Goal: Task Accomplishment & Management: Complete application form

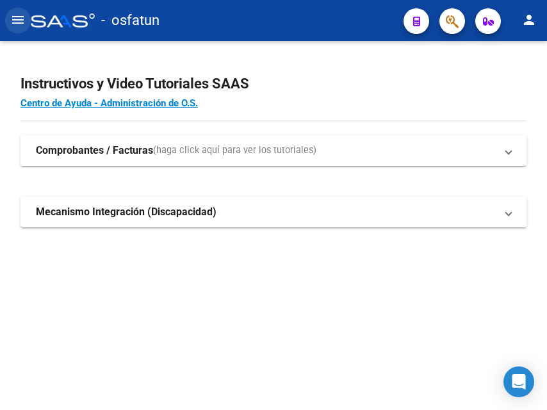
click at [20, 19] on mat-icon "menu" at bounding box center [17, 19] width 15 height 15
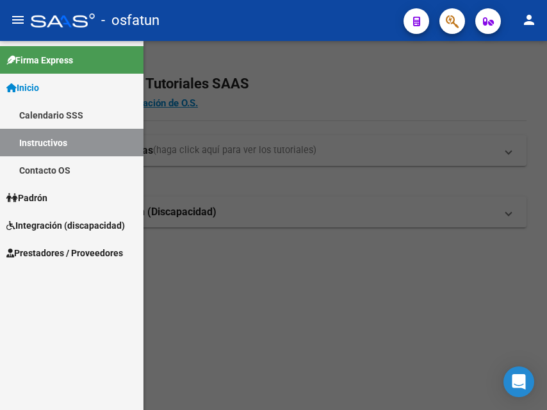
click at [73, 227] on span "Integración (discapacidad)" at bounding box center [65, 225] width 118 height 14
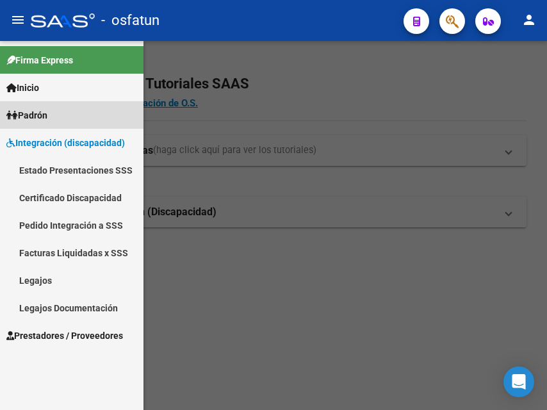
click at [33, 111] on span "Padrón" at bounding box center [26, 115] width 41 height 14
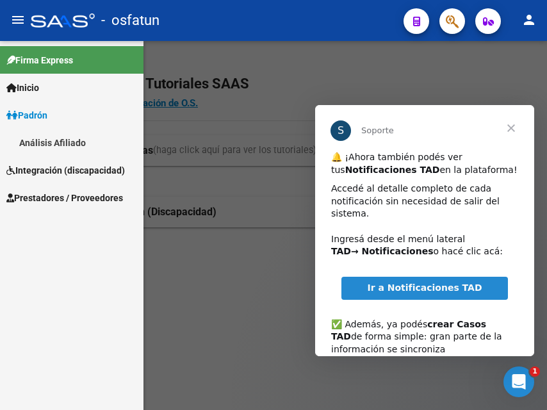
click at [59, 195] on span "Prestadores / Proveedores" at bounding box center [64, 198] width 117 height 14
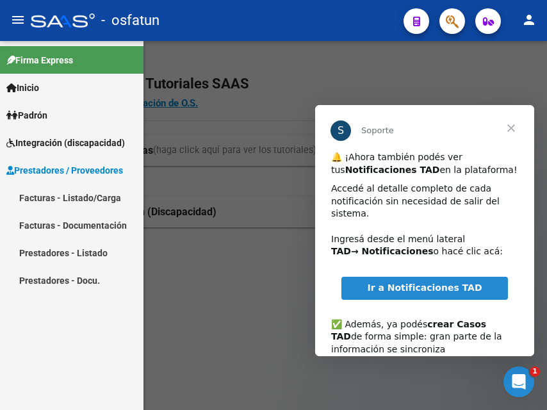
click at [513, 130] on span "Cerrar" at bounding box center [511, 128] width 46 height 46
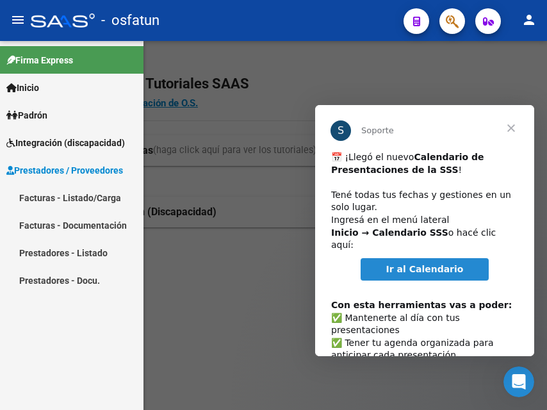
click at [518, 122] on span "Cerrar" at bounding box center [511, 128] width 46 height 46
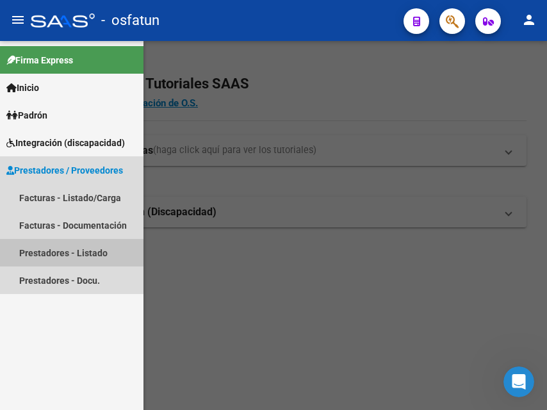
click at [93, 245] on link "Prestadores - Listado" at bounding box center [71, 253] width 143 height 28
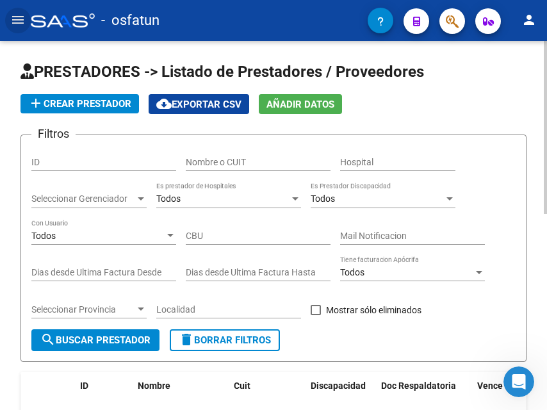
click at [100, 162] on input "ID" at bounding box center [103, 162] width 145 height 11
click at [282, 165] on input "Nombre o CUIT" at bounding box center [258, 162] width 145 height 11
type input "20385760588"
click at [136, 343] on span "search Buscar Prestador" at bounding box center [95, 340] width 110 height 12
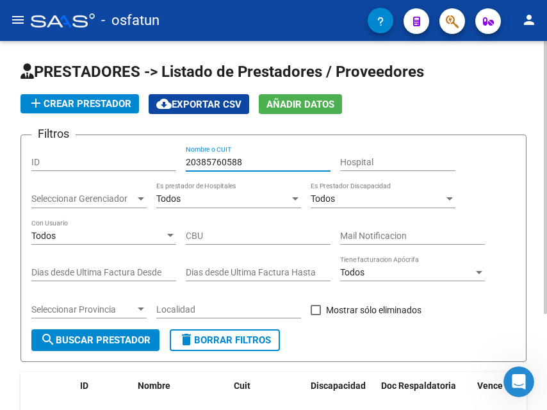
drag, startPoint x: 243, startPoint y: 161, endPoint x: 175, endPoint y: 162, distance: 67.2
click at [175, 162] on div "Filtros ID 20385760588 Nombre o CUIT Hospital Seleccionar Gerenciador Seleccion…" at bounding box center [273, 237] width 484 height 184
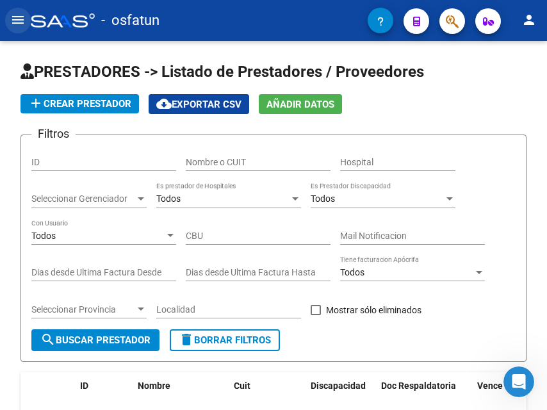
click at [17, 17] on mat-icon "menu" at bounding box center [17, 19] width 15 height 15
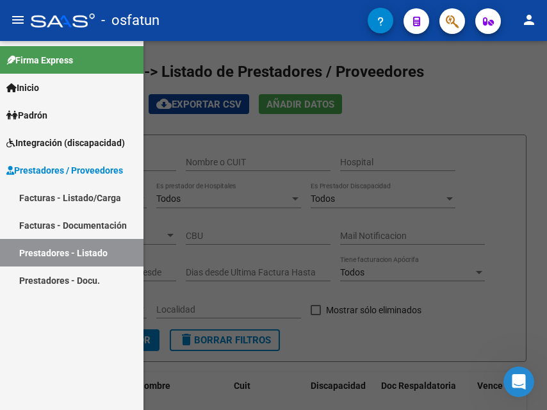
click at [95, 278] on link "Prestadores - Docu." at bounding box center [71, 280] width 143 height 28
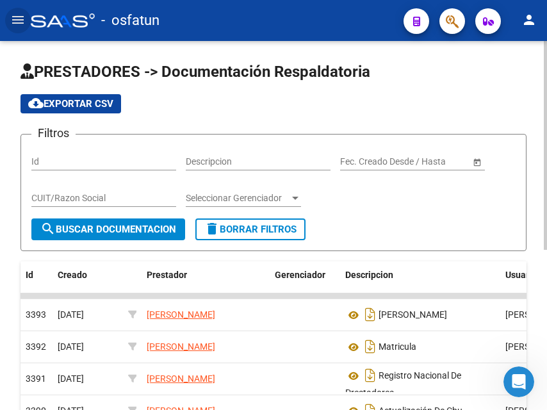
click at [108, 159] on input "Id" at bounding box center [103, 161] width 145 height 11
paste input "20385760588"
type input "20385760588"
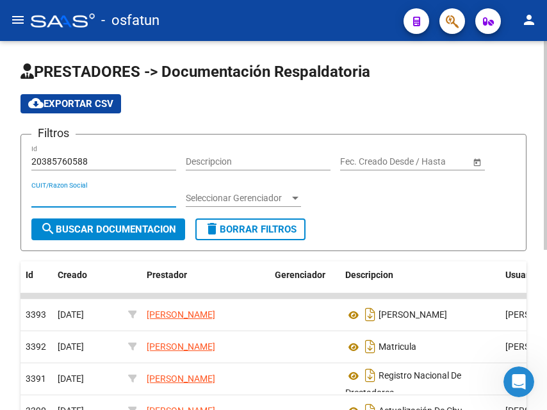
click at [111, 198] on input "CUIT/Razon Social" at bounding box center [103, 198] width 145 height 11
paste input "20385760588"
type input "20385760588"
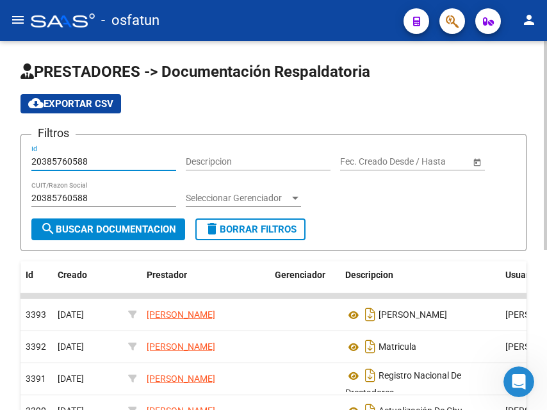
drag, startPoint x: 100, startPoint y: 158, endPoint x: 0, endPoint y: 152, distance: 100.0
click at [0, 152] on div "PRESTADORES -> Documentación Respaldatoria cloud_download Exportar CSV Filtros …" at bounding box center [273, 379] width 547 height 676
click at [92, 224] on span "search Buscar Documentacion" at bounding box center [108, 229] width 136 height 12
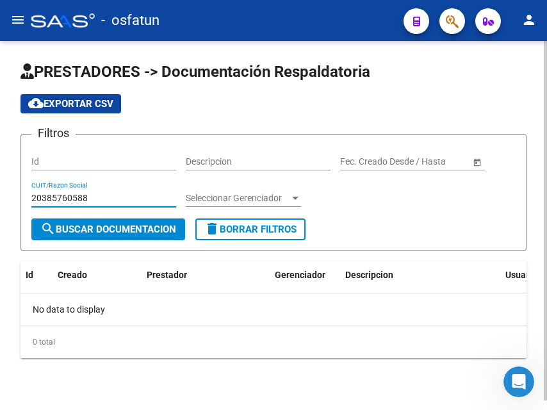
click at [40, 196] on input "20385760588" at bounding box center [103, 198] width 145 height 11
drag, startPoint x: 92, startPoint y: 200, endPoint x: 22, endPoint y: 203, distance: 69.9
click at [22, 203] on form "Filtros Id Descripcion Fecha inicio – Fecha fin Fec. Creado Desde / Hasta 20385…" at bounding box center [273, 192] width 506 height 117
type input "20385760588"
drag, startPoint x: 83, startPoint y: 193, endPoint x: 11, endPoint y: 200, distance: 72.1
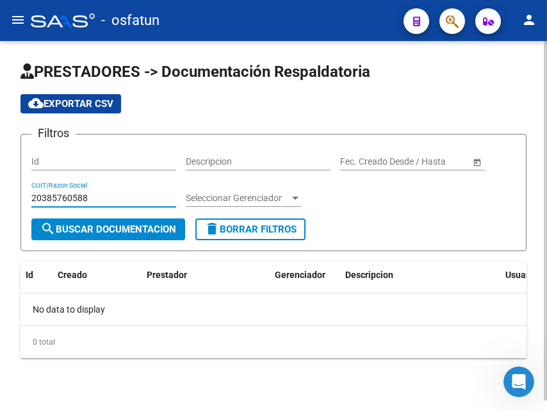
click at [11, 200] on div "PRESTADORES -> Documentación Respaldatoria cloud_download Exportar CSV Filtros …" at bounding box center [273, 230] width 547 height 378
click at [115, 234] on span "search Buscar Documentacion" at bounding box center [108, 229] width 136 height 12
click at [102, 197] on input "20385760588" at bounding box center [103, 198] width 145 height 11
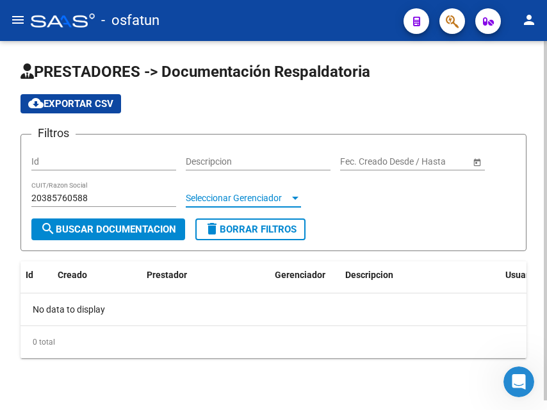
click at [228, 193] on span "Seleccionar Gerenciador" at bounding box center [238, 198] width 104 height 11
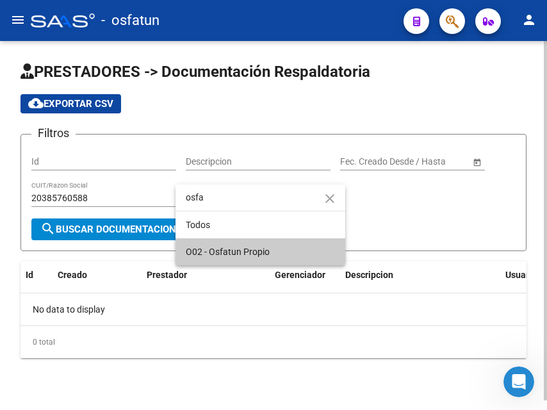
type input "osfa"
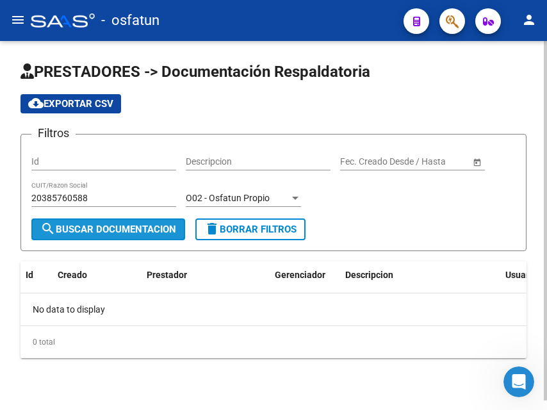
click at [132, 238] on button "search Buscar Documentacion" at bounding box center [108, 229] width 154 height 22
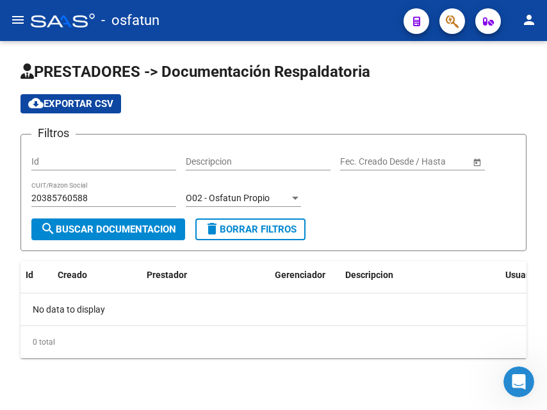
click at [17, 24] on mat-icon "menu" at bounding box center [17, 19] width 15 height 15
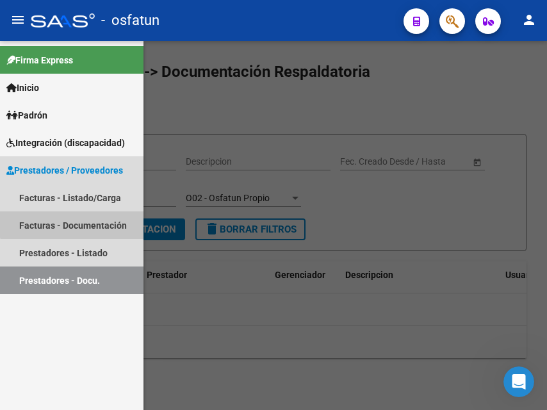
click at [90, 219] on link "Facturas - Documentación" at bounding box center [71, 225] width 143 height 28
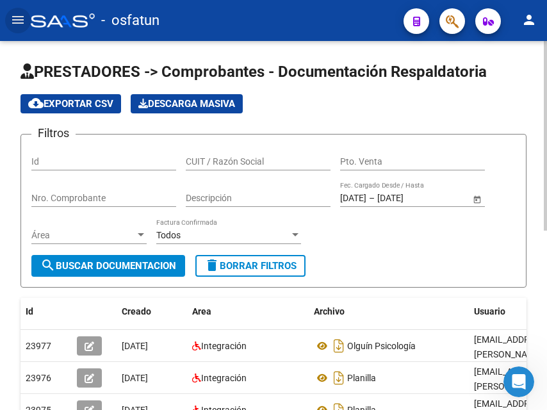
click at [229, 157] on input "CUIT / Razón Social" at bounding box center [258, 161] width 145 height 11
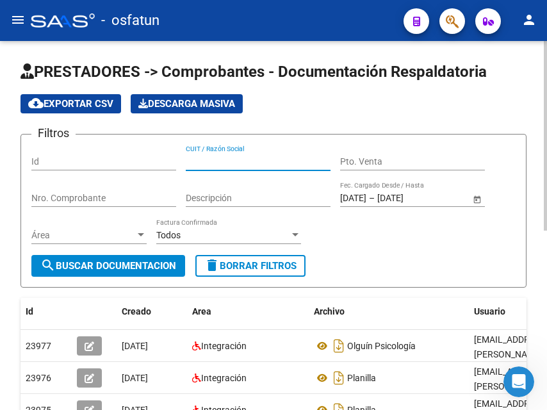
paste input "20385760588"
type input "20385760588"
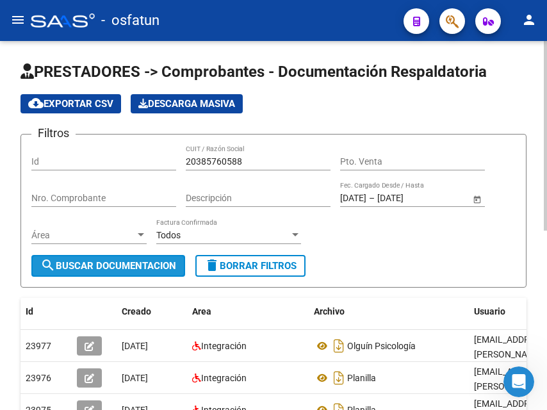
click at [153, 266] on span "search Buscar Documentacion" at bounding box center [108, 266] width 136 height 12
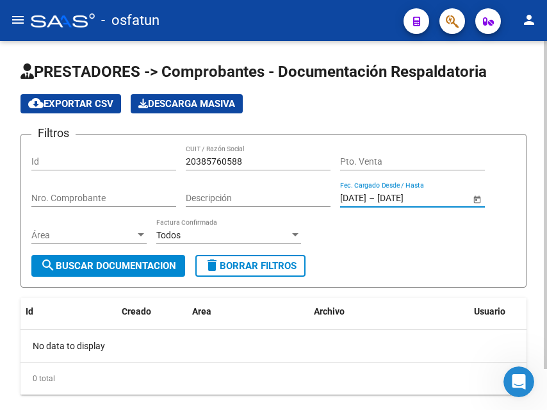
drag, startPoint x: 362, startPoint y: 197, endPoint x: 327, endPoint y: 200, distance: 35.4
click at [327, 200] on div "Filtros Id 20385760588 CUIT / Razón Social Pto. Venta Nro. Comprobante Descripc…" at bounding box center [273, 200] width 484 height 110
click at [361, 199] on input "[DATE]" at bounding box center [353, 198] width 26 height 11
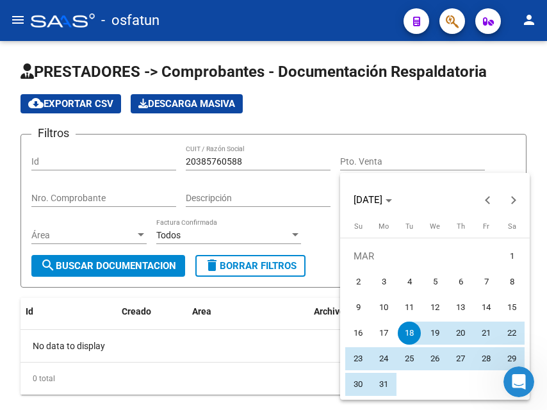
click at [123, 262] on div at bounding box center [273, 205] width 547 height 410
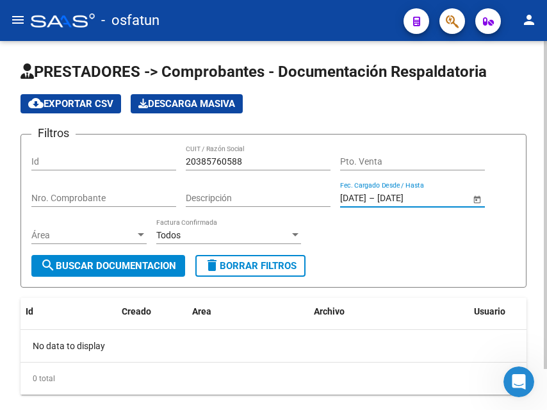
click at [131, 271] on span "search Buscar Documentacion" at bounding box center [108, 266] width 136 height 12
click at [86, 161] on input "Id" at bounding box center [103, 161] width 145 height 11
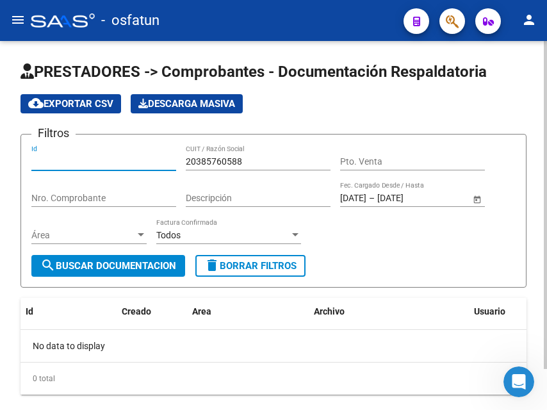
click at [85, 159] on input "Id" at bounding box center [103, 161] width 145 height 11
click at [101, 199] on input "Nro. Comprobante" at bounding box center [103, 198] width 145 height 11
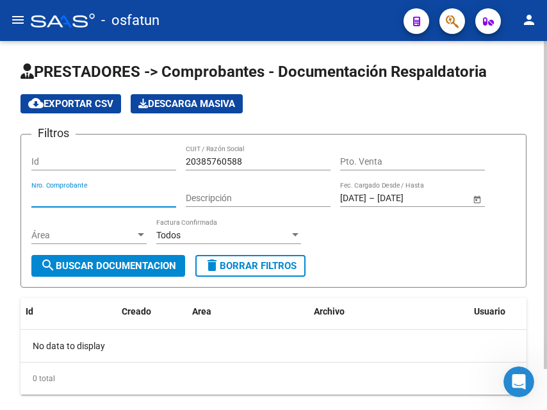
click at [86, 159] on input "Id" at bounding box center [103, 161] width 145 height 11
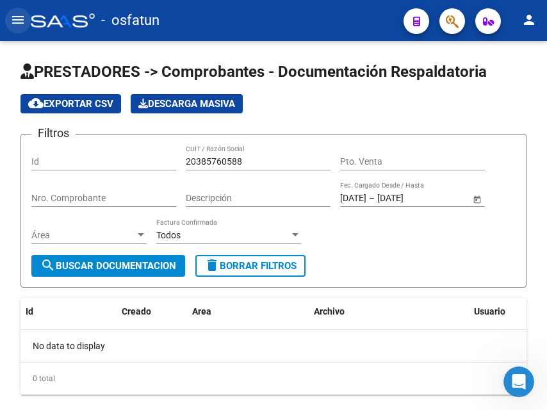
click at [28, 17] on button "menu" at bounding box center [18, 21] width 26 height 26
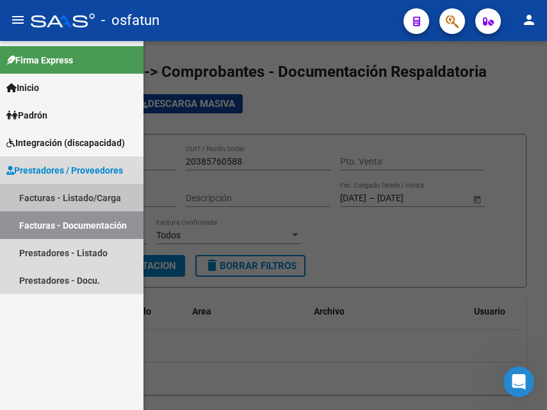
click at [73, 190] on link "Facturas - Listado/Carga" at bounding box center [71, 198] width 143 height 28
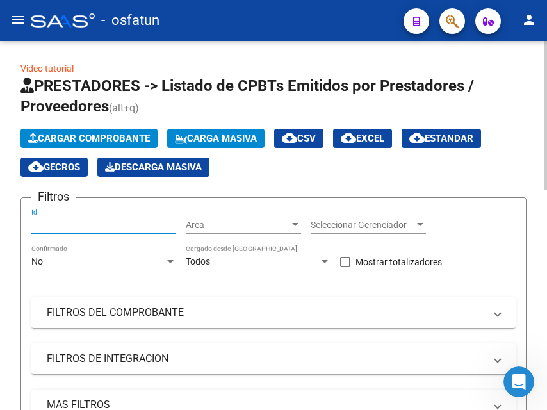
click at [130, 225] on input "Id" at bounding box center [103, 225] width 145 height 11
click at [273, 223] on span "Area" at bounding box center [238, 225] width 104 height 11
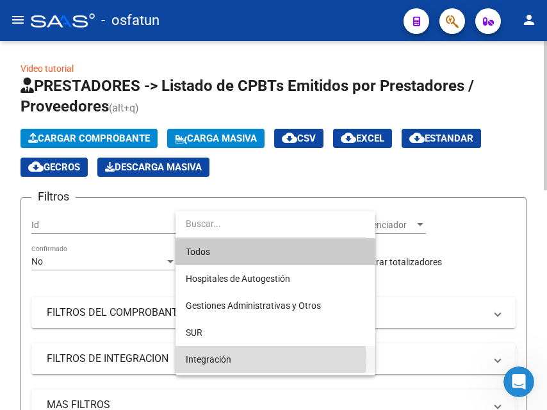
click at [241, 360] on span "Integración" at bounding box center [275, 359] width 179 height 27
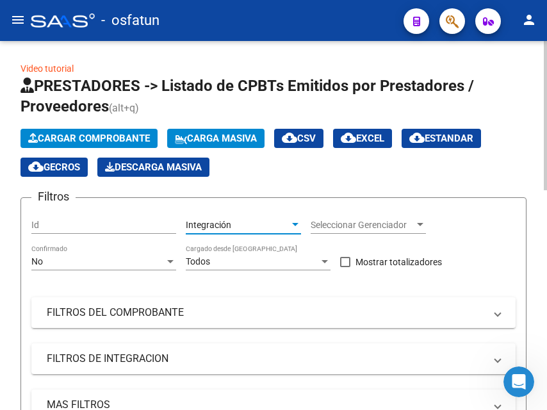
click at [96, 220] on input "Id" at bounding box center [103, 225] width 145 height 11
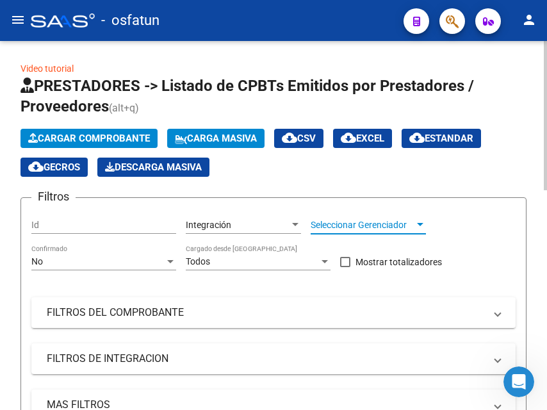
click at [334, 220] on span "Seleccionar Gerenciador" at bounding box center [363, 225] width 104 height 11
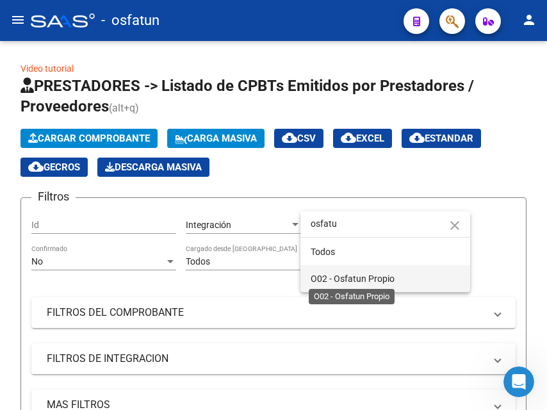
type input "osfatu"
click at [327, 275] on span "O02 - Osfatun Propio" at bounding box center [353, 278] width 84 height 10
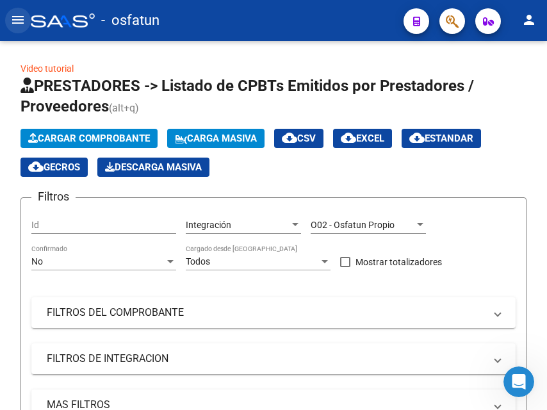
click at [17, 13] on mat-icon "menu" at bounding box center [17, 19] width 15 height 15
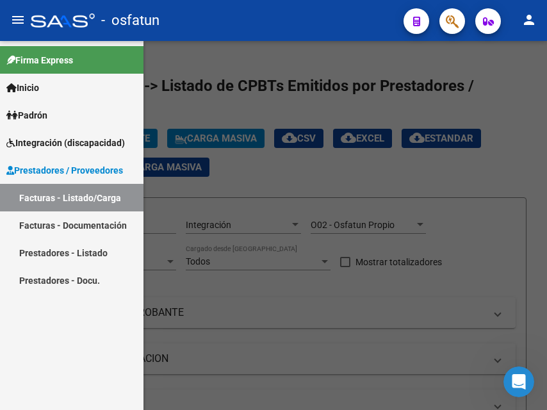
click at [76, 170] on span "Prestadores / Proveedores" at bounding box center [64, 170] width 117 height 14
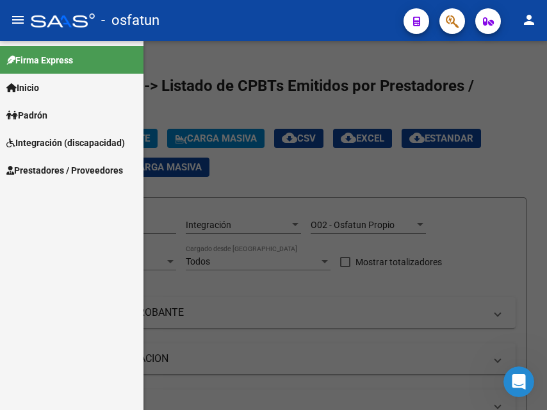
click at [64, 139] on span "Integración (discapacidad)" at bounding box center [65, 143] width 118 height 14
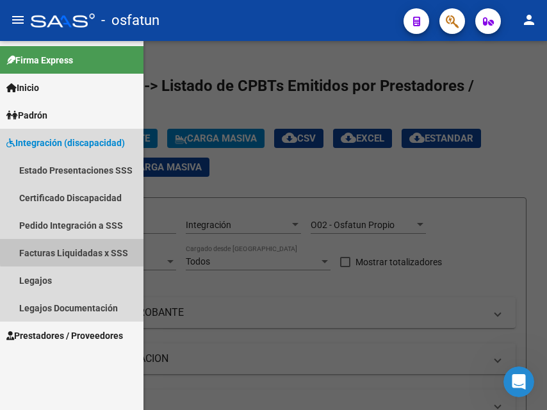
click at [81, 250] on link "Facturas Liquidadas x SSS" at bounding box center [71, 253] width 143 height 28
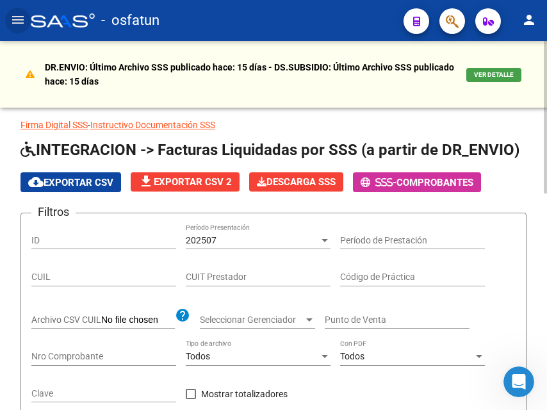
click at [76, 241] on input "ID" at bounding box center [103, 240] width 145 height 11
paste input "20385760588"
type input "20385760588"
click at [209, 279] on input "CUIT Prestador" at bounding box center [258, 276] width 145 height 11
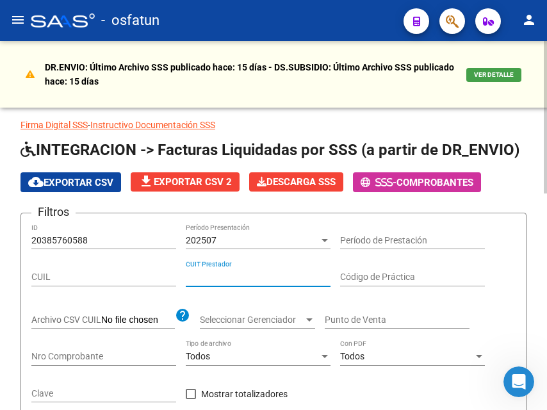
paste input "20-38576058-8"
type input "20-38576058-8"
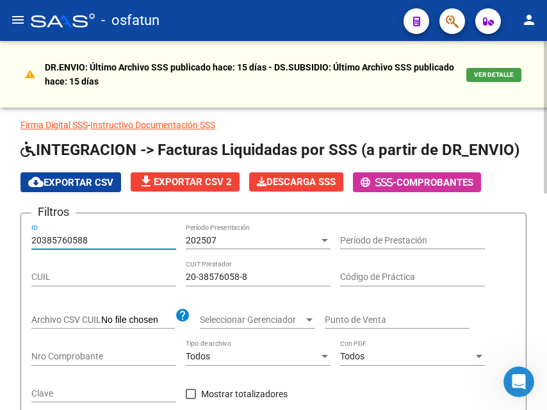
drag, startPoint x: 131, startPoint y: 239, endPoint x: 18, endPoint y: 238, distance: 112.7
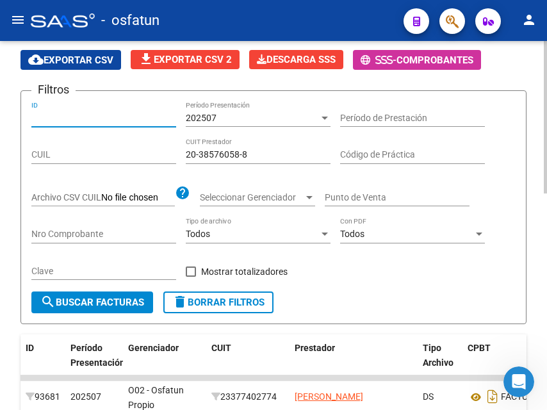
scroll to position [128, 0]
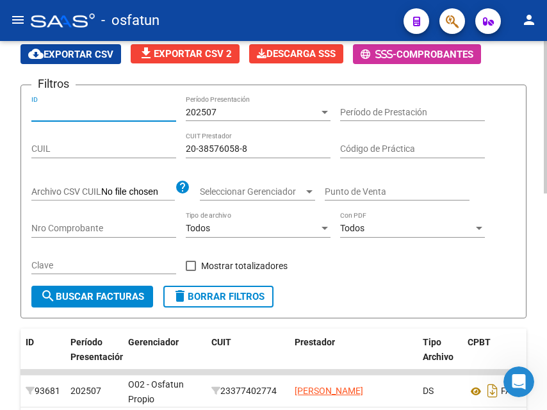
click at [97, 295] on span "search Buscar Facturas" at bounding box center [92, 297] width 104 height 12
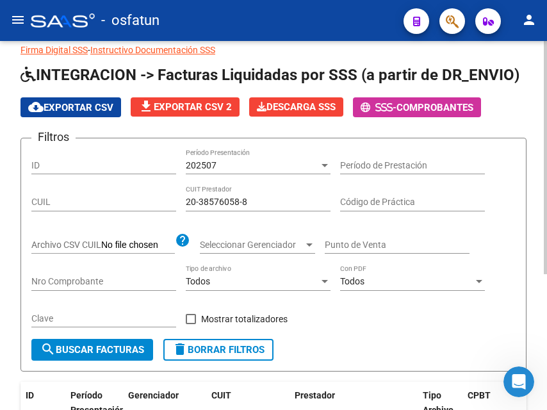
scroll to position [64, 0]
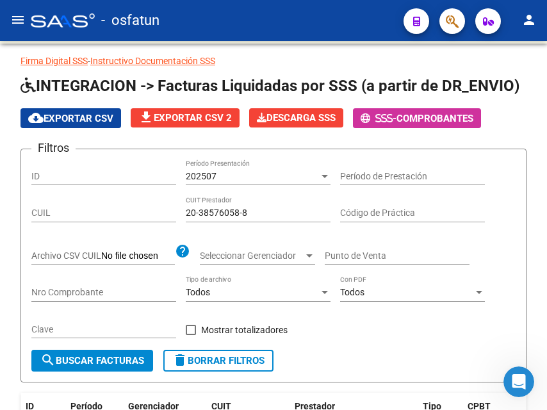
click at [17, 19] on mat-icon "menu" at bounding box center [17, 19] width 15 height 15
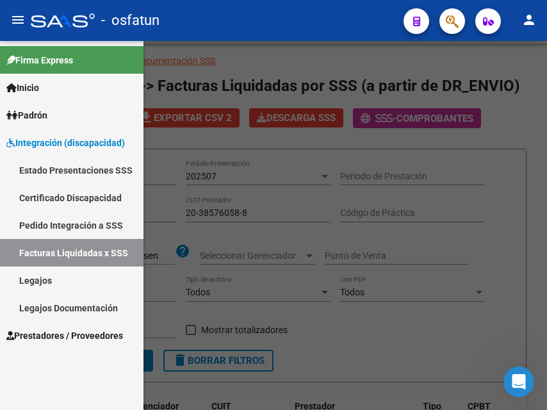
click at [62, 226] on link "Pedido Integración a SSS" at bounding box center [71, 225] width 143 height 28
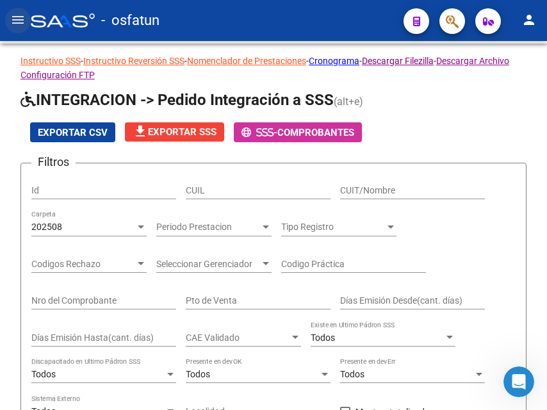
click at [19, 25] on mat-icon "menu" at bounding box center [17, 19] width 15 height 15
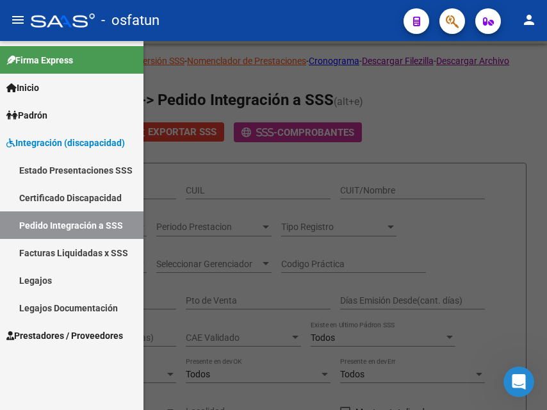
click at [81, 168] on link "Estado Presentaciones SSS" at bounding box center [71, 170] width 143 height 28
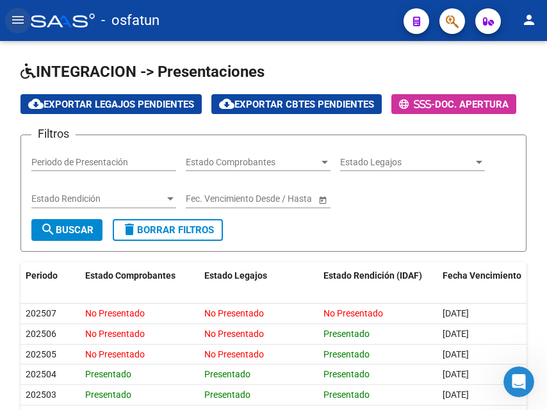
click at [8, 19] on button "menu" at bounding box center [18, 21] width 26 height 26
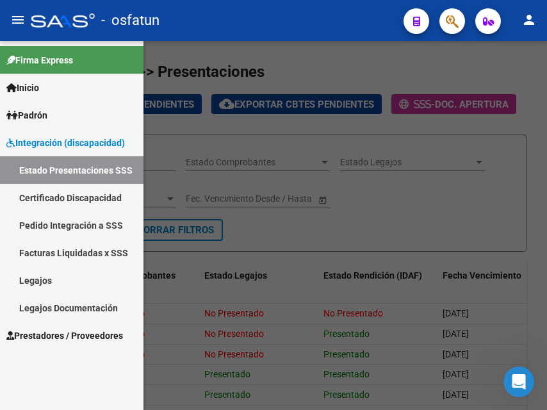
click at [77, 254] on link "Facturas Liquidadas x SSS" at bounding box center [71, 253] width 143 height 28
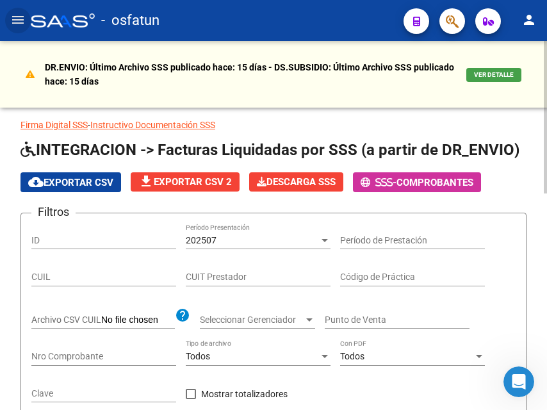
click at [83, 244] on input "ID" at bounding box center [103, 240] width 145 height 11
click at [18, 22] on mat-icon "menu" at bounding box center [17, 19] width 15 height 15
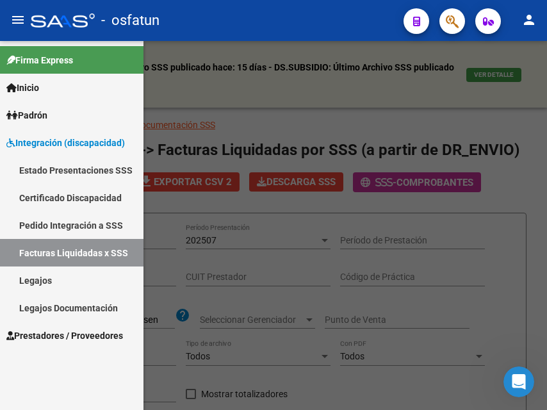
click at [56, 303] on link "Legajos Documentación" at bounding box center [71, 308] width 143 height 28
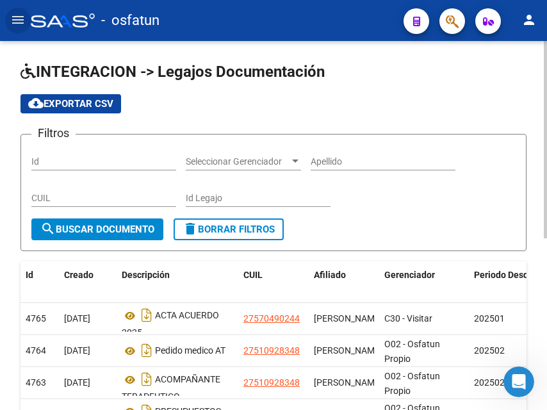
click at [122, 165] on input "Id" at bounding box center [103, 161] width 145 height 11
click at [375, 163] on input "Apellido" at bounding box center [383, 161] width 145 height 11
click at [121, 190] on div "CUIL" at bounding box center [103, 194] width 145 height 26
paste input "20385760588"
type input "20385760588"
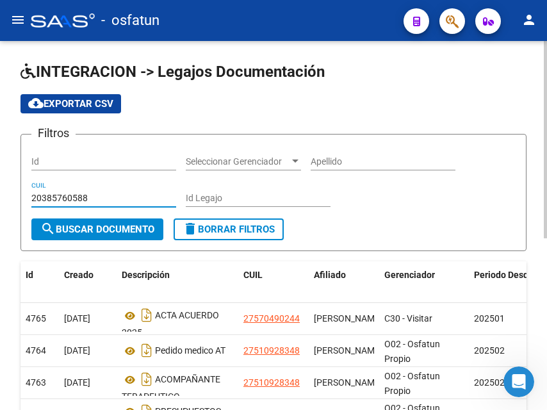
click at [109, 231] on span "search Buscar Documento" at bounding box center [97, 229] width 114 height 12
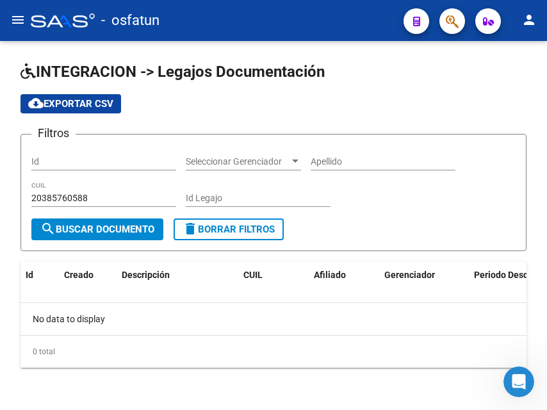
click at [17, 17] on mat-icon "menu" at bounding box center [17, 19] width 15 height 15
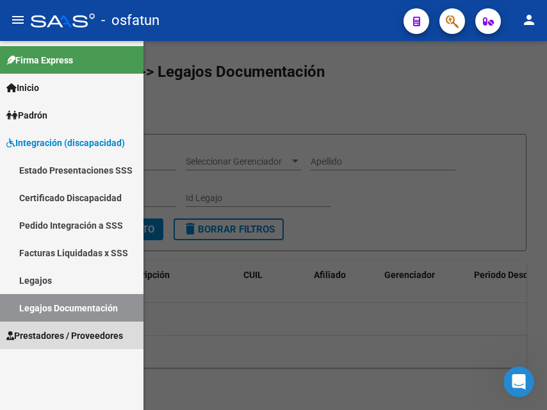
click at [64, 332] on span "Prestadores / Proveedores" at bounding box center [64, 335] width 117 height 14
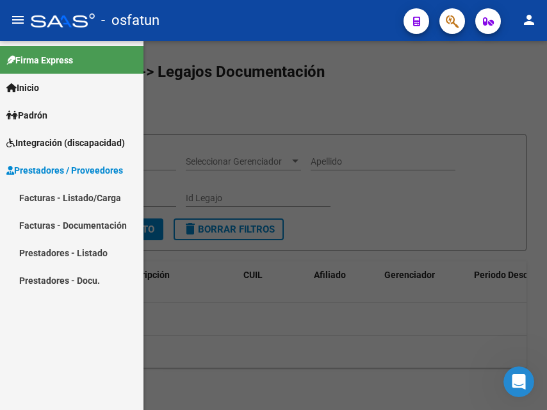
click at [79, 220] on link "Facturas - Documentación" at bounding box center [71, 225] width 143 height 28
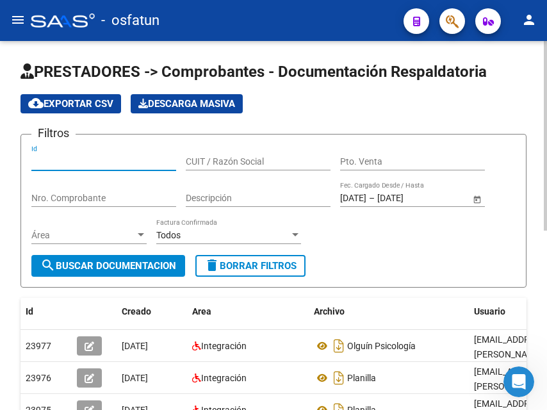
click at [74, 162] on input "Id" at bounding box center [103, 161] width 145 height 11
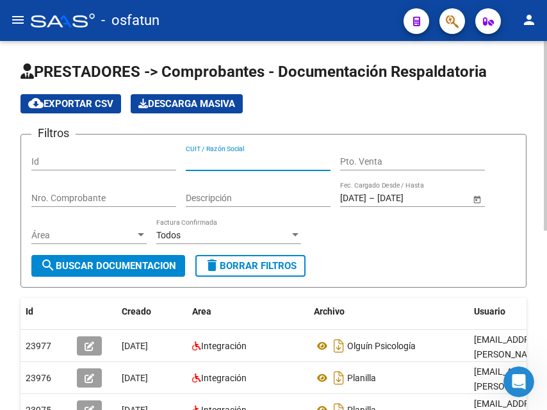
click at [206, 159] on input "CUIT / Razón Social" at bounding box center [258, 161] width 145 height 11
paste input "20385760588"
type input "20385760588"
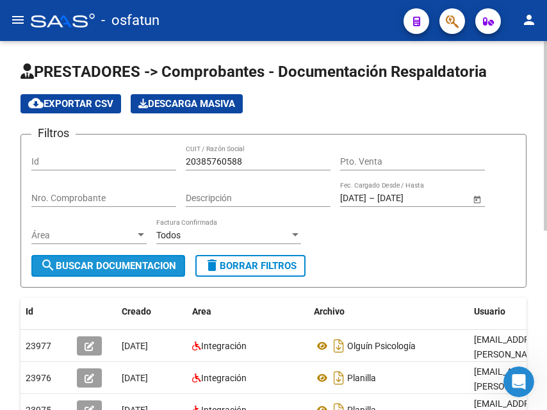
click at [129, 263] on span "search Buscar Documentacion" at bounding box center [108, 266] width 136 height 12
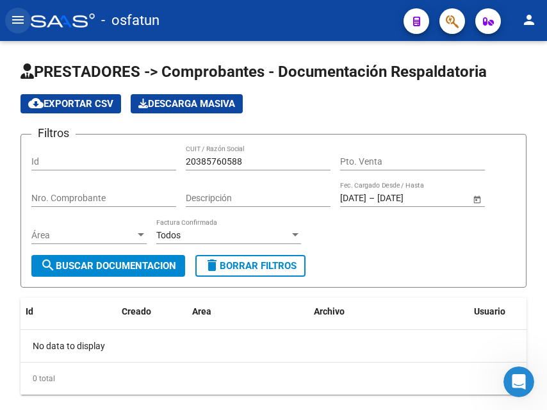
click at [20, 17] on mat-icon "menu" at bounding box center [17, 19] width 15 height 15
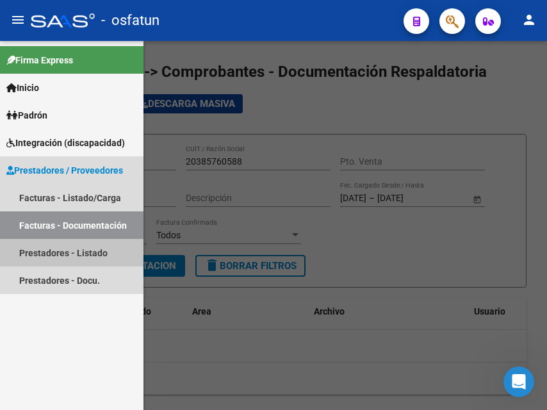
click at [67, 258] on link "Prestadores - Listado" at bounding box center [71, 253] width 143 height 28
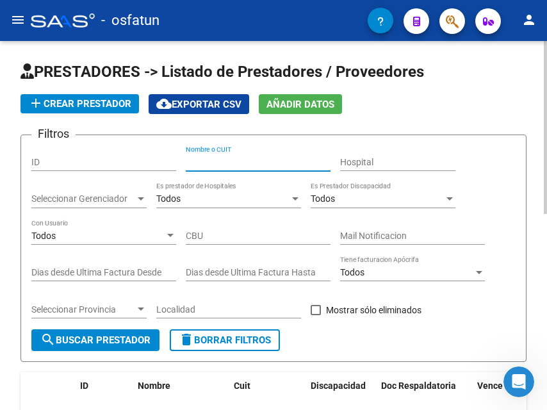
click at [213, 159] on input "Nombre o CUIT" at bounding box center [258, 162] width 145 height 11
paste input "20385760588"
type input "20385760588"
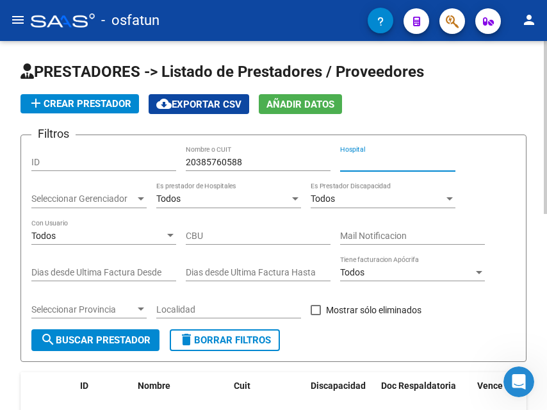
click at [369, 164] on input "Hospital" at bounding box center [397, 162] width 115 height 11
click at [123, 342] on span "search Buscar Prestador" at bounding box center [95, 340] width 110 height 12
click at [19, 22] on mat-icon "menu" at bounding box center [17, 19] width 15 height 15
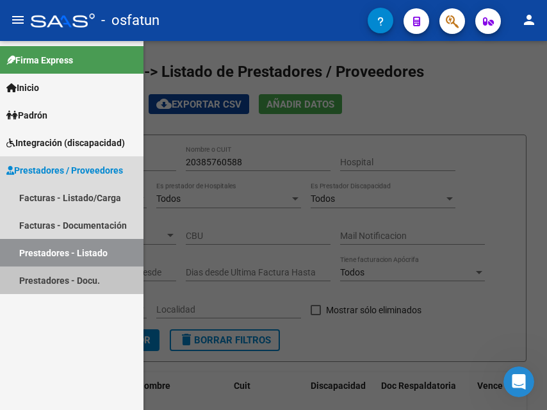
click at [59, 280] on link "Prestadores - Docu." at bounding box center [71, 280] width 143 height 28
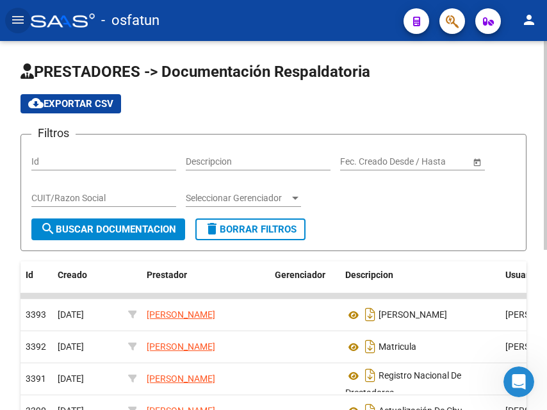
click at [57, 165] on input "Id" at bounding box center [103, 161] width 145 height 11
paste input "20385760588"
type input "20385760588"
drag, startPoint x: 93, startPoint y: 160, endPoint x: 17, endPoint y: 157, distance: 76.2
click at [17, 157] on div "PRESTADORES -> Documentación Respaldatoria cloud_download Exportar CSV Filtros …" at bounding box center [273, 379] width 547 height 676
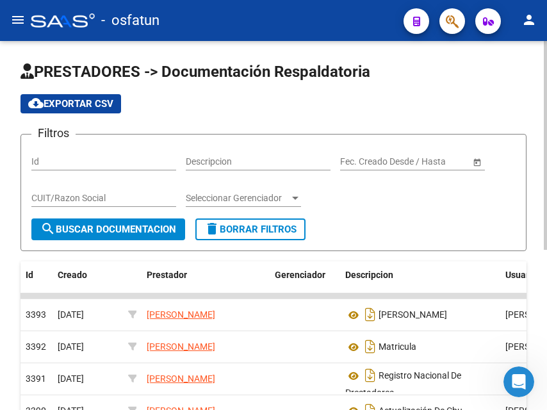
click at [52, 190] on div "CUIT/Razon Social" at bounding box center [103, 194] width 145 height 26
paste input "20385760588"
type input "20385760588"
click at [74, 226] on span "search Buscar Documentacion" at bounding box center [108, 229] width 136 height 12
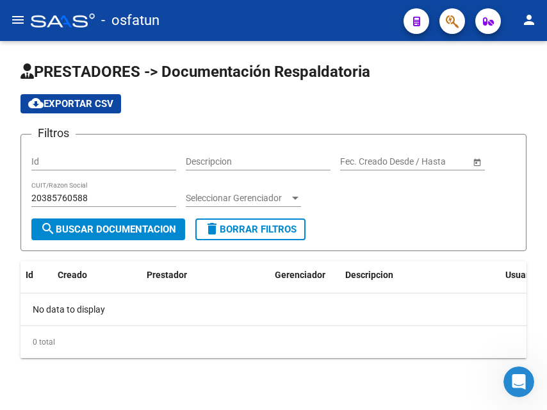
click at [18, 16] on mat-icon "menu" at bounding box center [17, 19] width 15 height 15
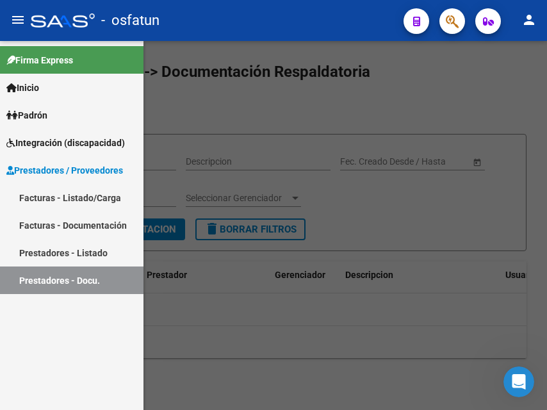
click at [58, 117] on link "Padrón" at bounding box center [71, 115] width 143 height 28
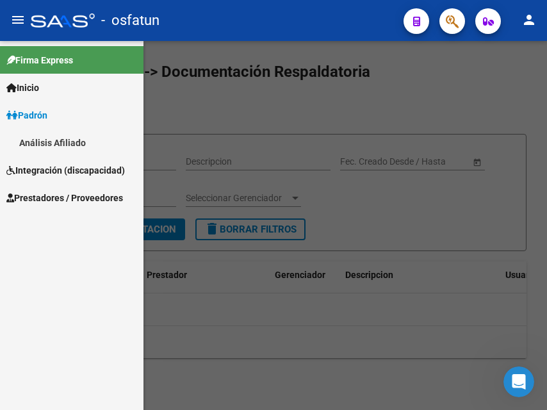
click at [68, 143] on link "Análisis Afiliado" at bounding box center [71, 143] width 143 height 28
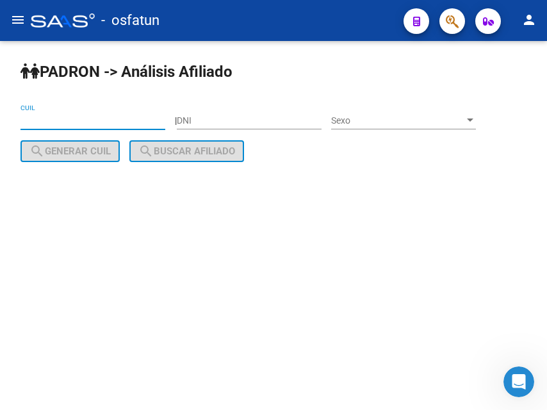
click at [107, 115] on input "CUIL" at bounding box center [92, 120] width 145 height 11
paste input "23-54582477-9"
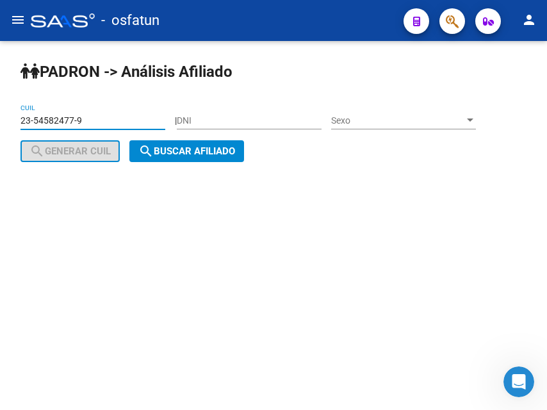
type input "23-54582477-9"
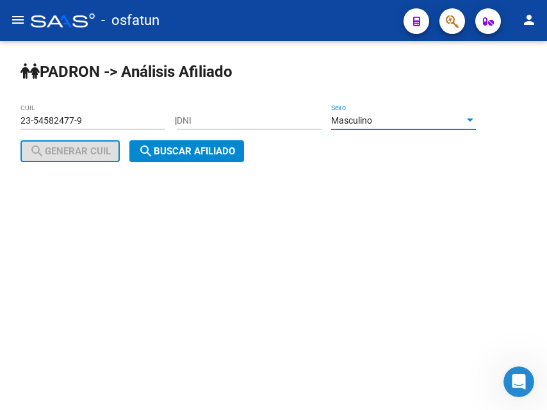
click at [178, 161] on button "search Buscar afiliado" at bounding box center [186, 151] width 115 height 22
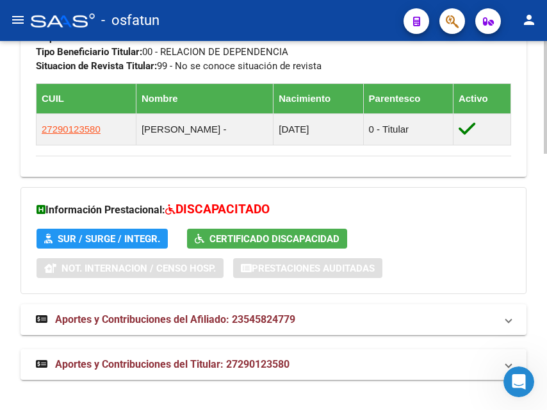
scroll to position [839, 0]
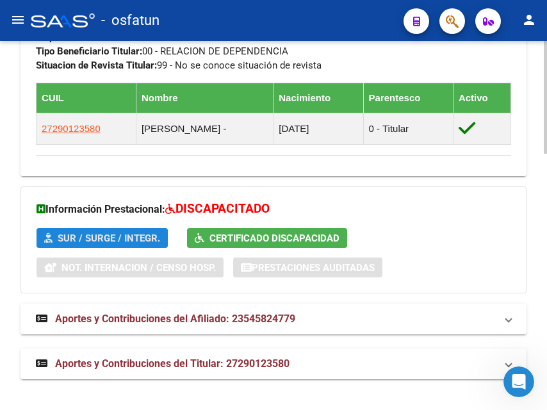
click at [114, 242] on span "SUR / SURGE / INTEGR." at bounding box center [109, 238] width 102 height 12
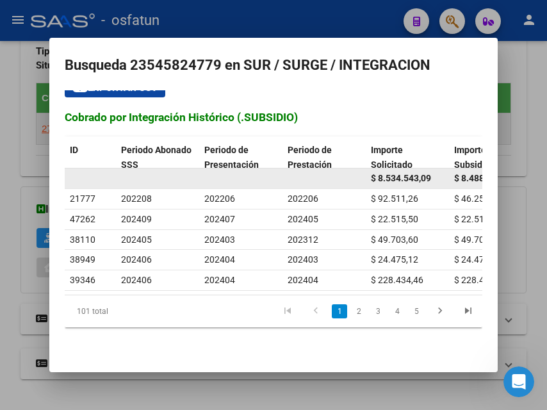
scroll to position [75, 0]
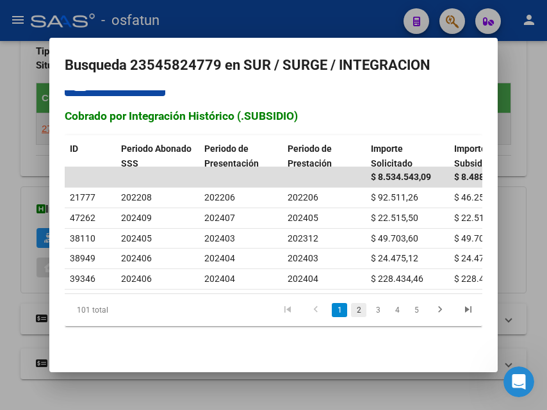
click at [360, 314] on link "2" at bounding box center [358, 310] width 15 height 14
click at [336, 311] on link "1" at bounding box center [339, 310] width 15 height 14
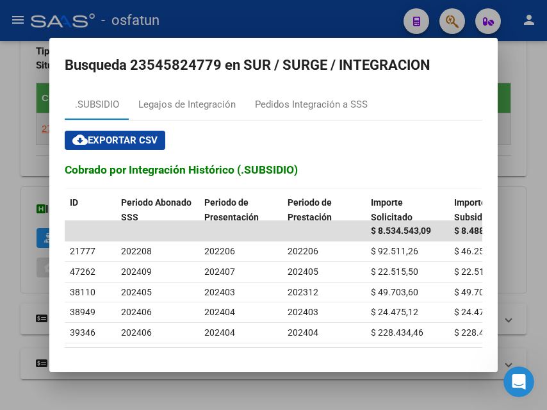
scroll to position [11, 0]
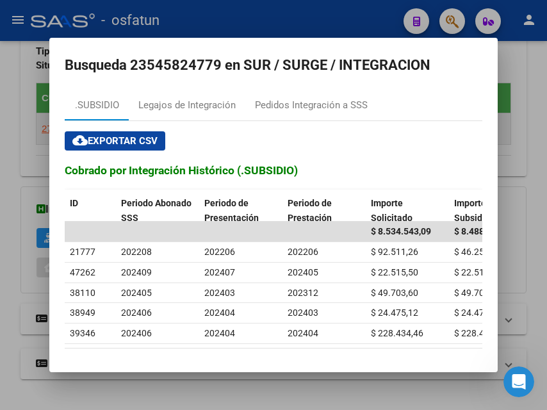
click at [306, 31] on div at bounding box center [273, 205] width 547 height 410
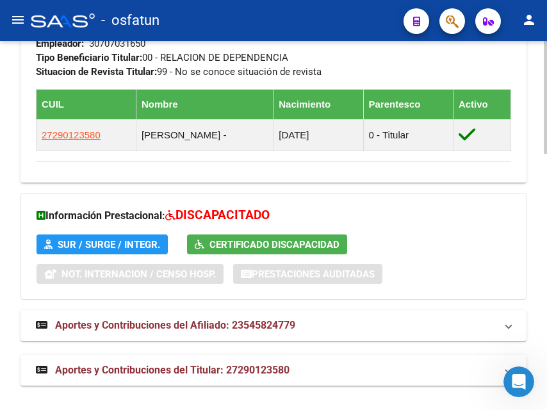
scroll to position [839, 0]
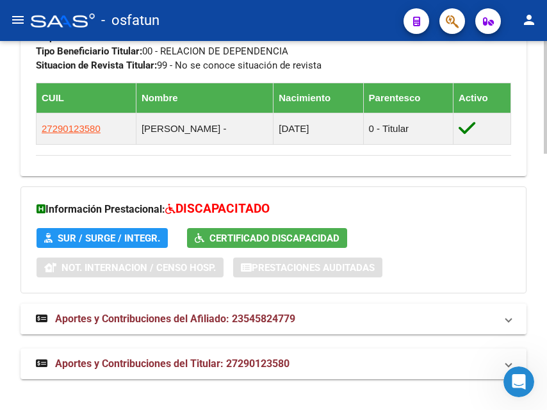
click at [476, 324] on mat-panel-title "Aportes y Contribuciones del Afiliado: 23545824779" at bounding box center [266, 319] width 460 height 14
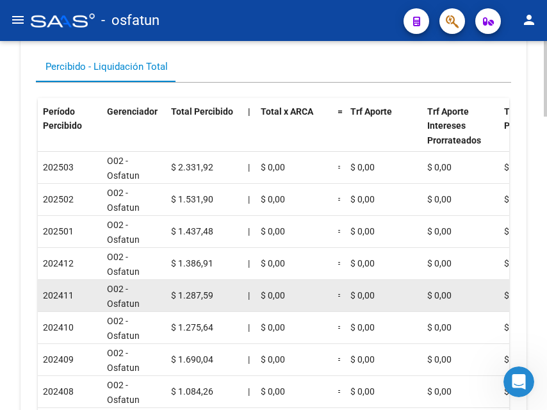
scroll to position [1095, 0]
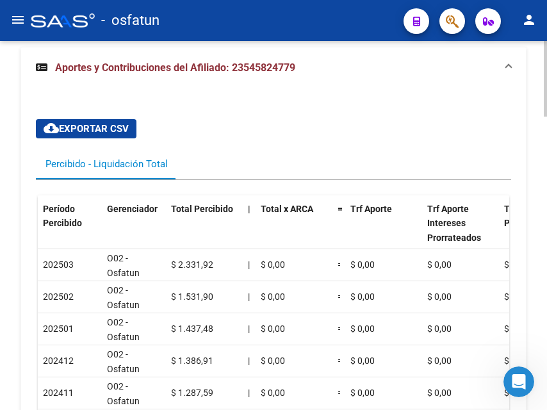
click at [505, 69] on span "Aportes y Contribuciones del Afiliado: 23545824779" at bounding box center [271, 68] width 470 height 14
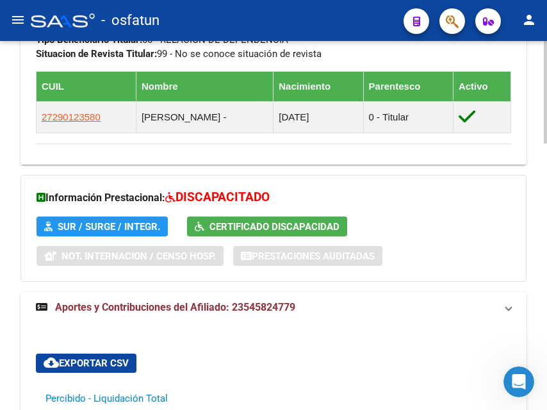
scroll to position [839, 0]
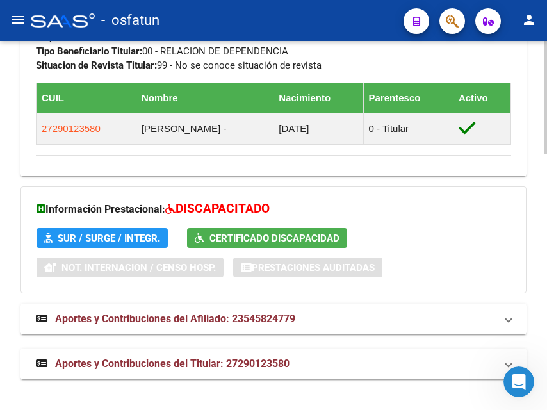
click at [470, 373] on mat-expansion-panel-header "Aportes y Contribuciones del Titular: 27290123580" at bounding box center [273, 363] width 506 height 31
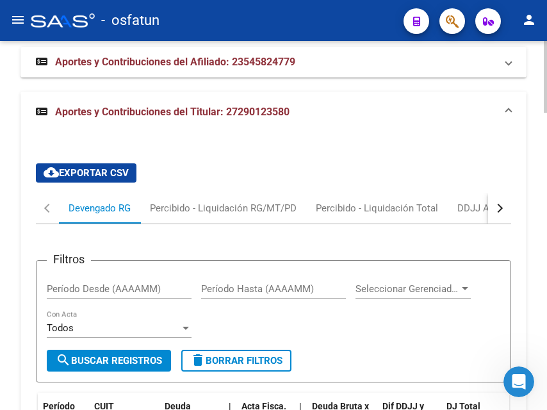
scroll to position [1095, 0]
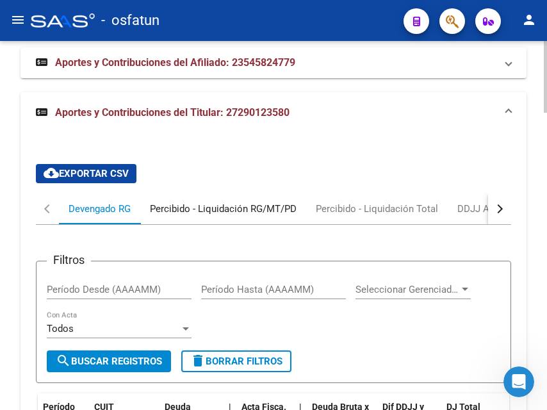
click at [243, 211] on div "Percibido - Liquidación RG/MT/PD" at bounding box center [223, 209] width 147 height 14
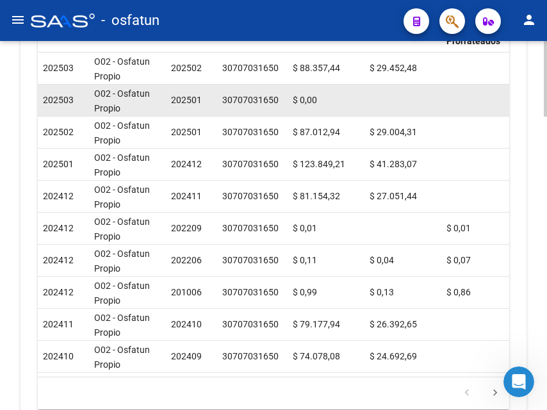
scroll to position [1223, 0]
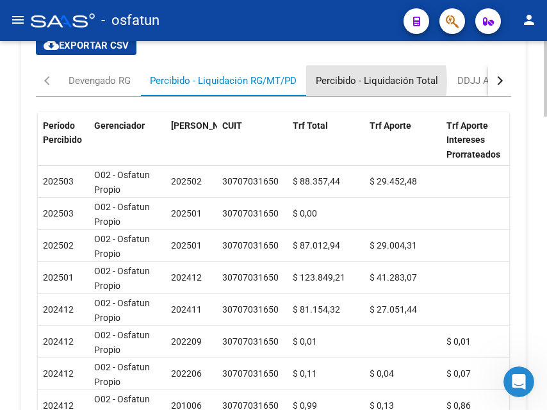
click at [339, 81] on div "Percibido - Liquidación Total" at bounding box center [377, 81] width 122 height 14
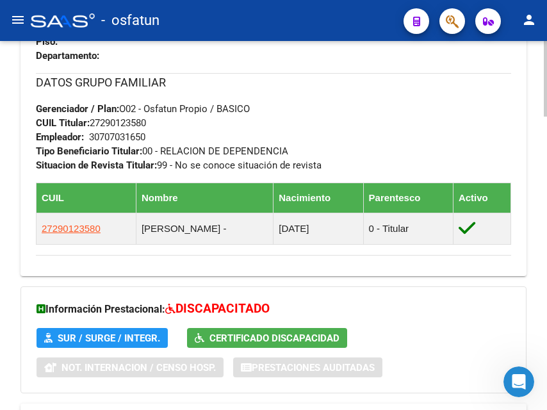
scroll to position [751, 0]
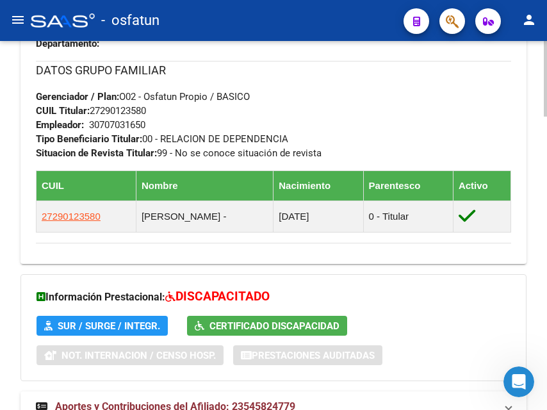
click at [139, 320] on span "SUR / SURGE / INTEGR." at bounding box center [109, 326] width 102 height 12
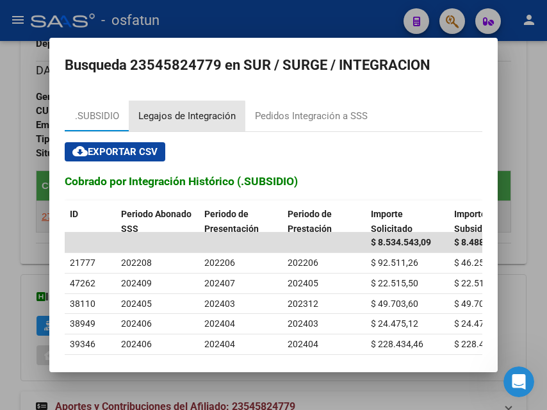
click at [170, 118] on div "Legajos de Integración" at bounding box center [186, 116] width 97 height 15
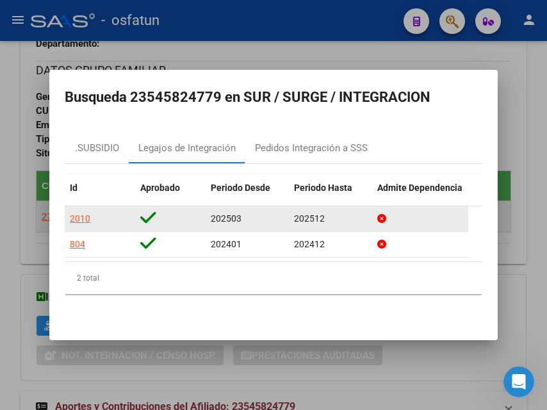
click at [79, 220] on div "2010" at bounding box center [80, 218] width 20 height 15
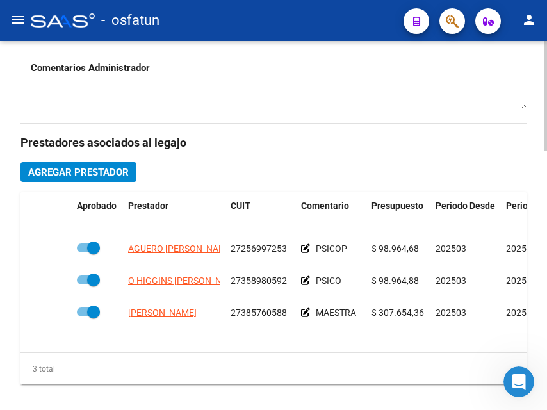
scroll to position [512, 0]
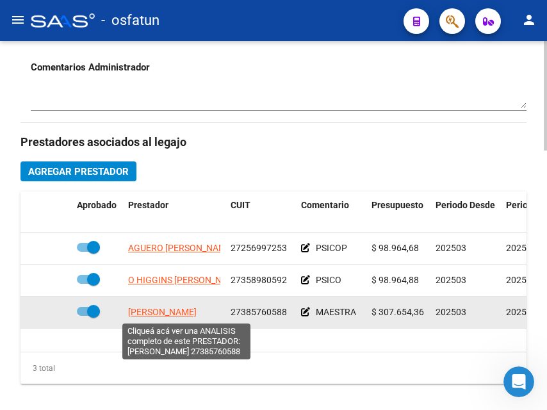
click at [179, 313] on span "[PERSON_NAME]" at bounding box center [162, 312] width 69 height 10
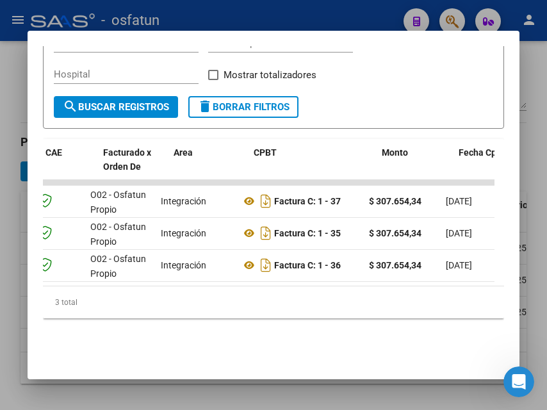
scroll to position [0, 111]
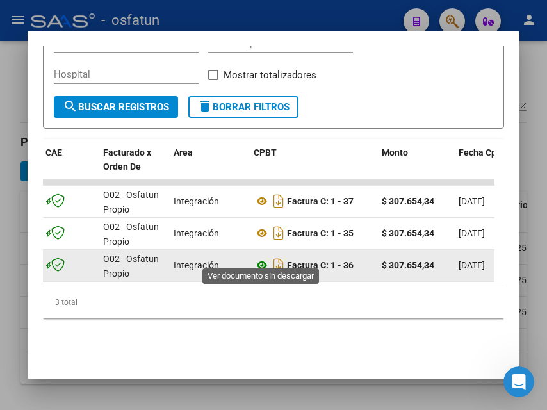
click at [260, 257] on icon at bounding box center [262, 264] width 17 height 15
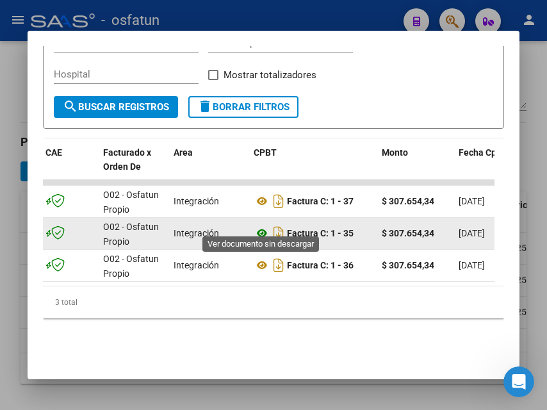
click at [264, 225] on icon at bounding box center [262, 232] width 17 height 15
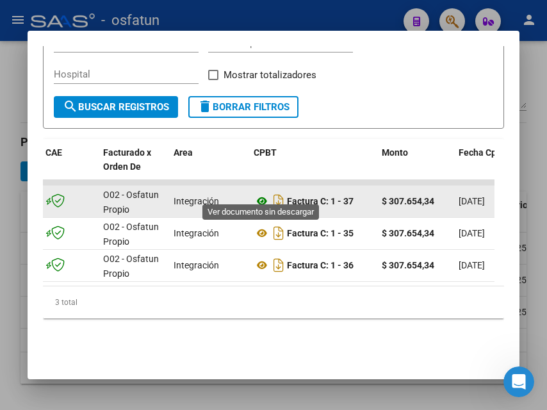
click at [266, 193] on icon at bounding box center [262, 200] width 17 height 15
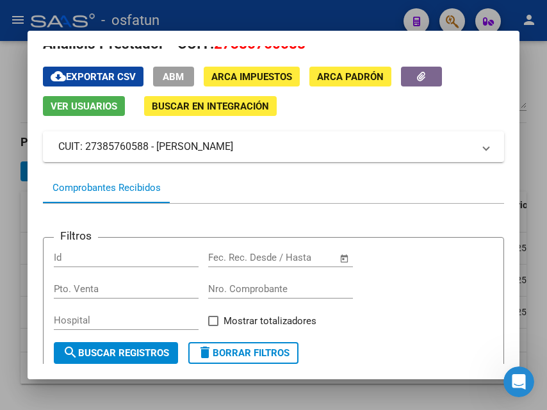
scroll to position [24, 0]
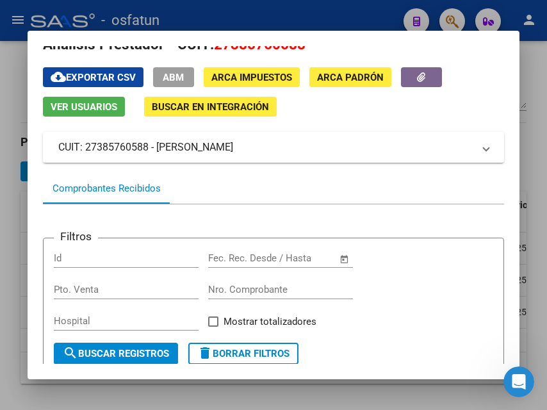
click at [300, 19] on div at bounding box center [273, 205] width 547 height 410
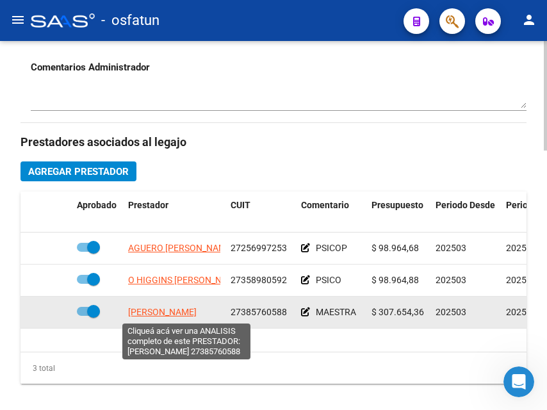
click at [197, 312] on span "[PERSON_NAME]" at bounding box center [162, 312] width 69 height 10
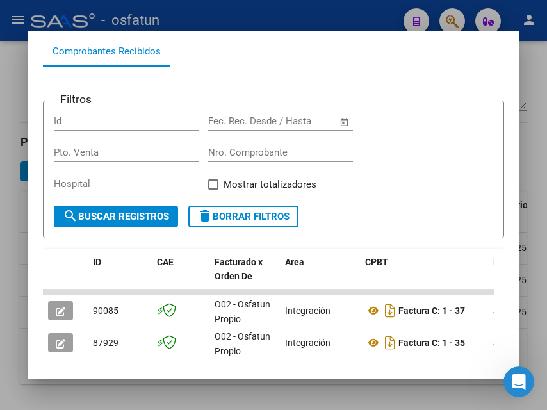
scroll to position [256, 0]
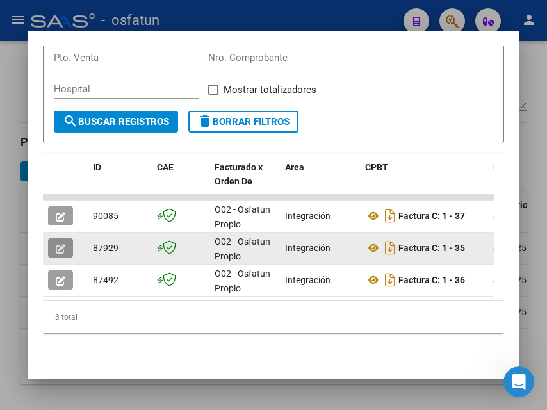
click at [62, 247] on icon "button" at bounding box center [61, 249] width 10 height 10
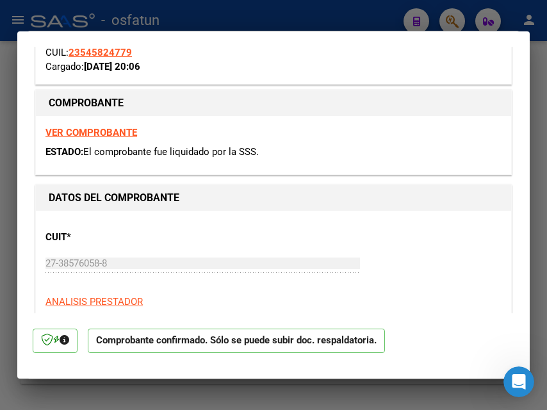
scroll to position [320, 0]
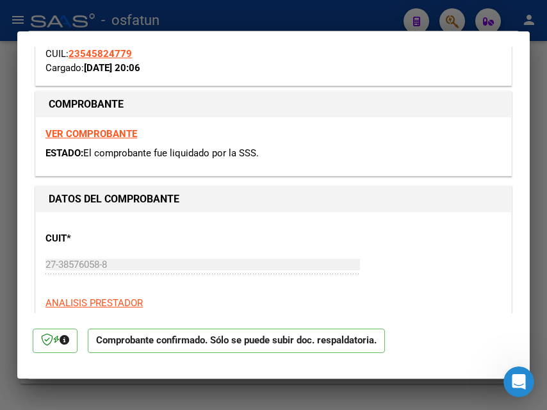
click at [265, 18] on div at bounding box center [273, 205] width 547 height 410
type input "$ 0,00"
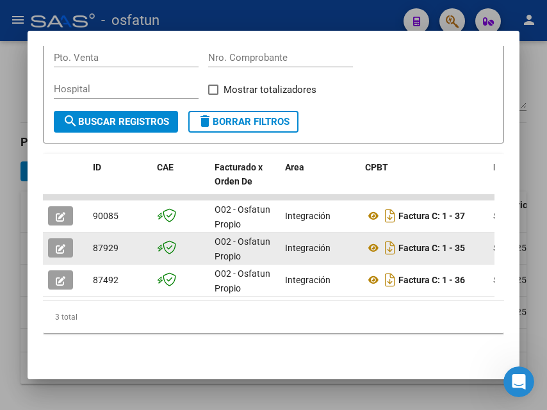
click at [60, 245] on icon "button" at bounding box center [61, 249] width 10 height 10
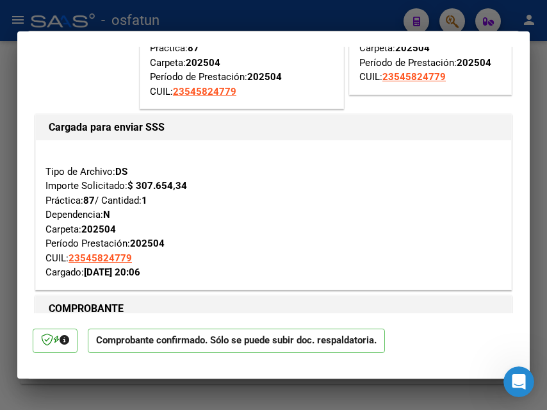
scroll to position [192, 0]
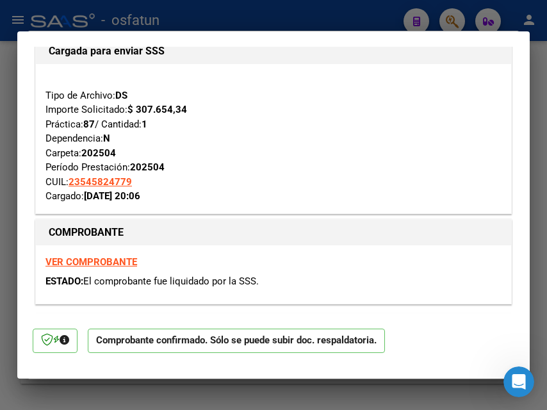
click at [260, 15] on div at bounding box center [273, 205] width 547 height 410
type input "$ 0,00"
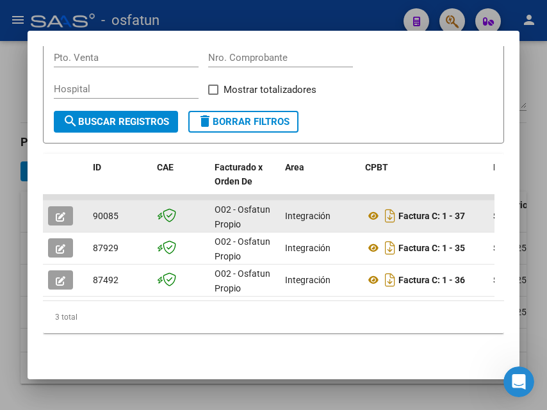
scroll to position [280, 0]
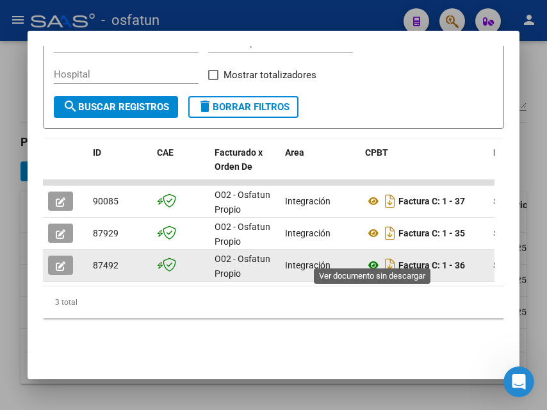
click at [373, 259] on icon at bounding box center [373, 264] width 17 height 15
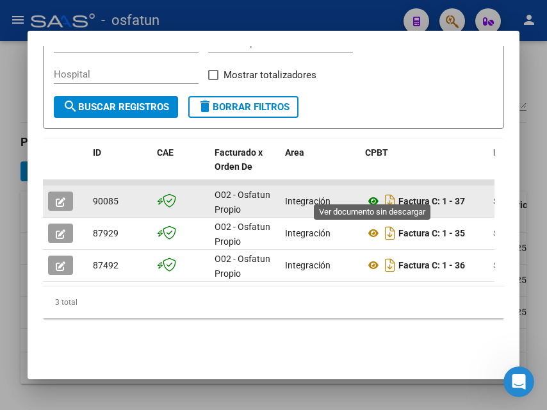
click at [376, 193] on icon at bounding box center [373, 200] width 17 height 15
click at [63, 197] on icon "button" at bounding box center [61, 202] width 10 height 10
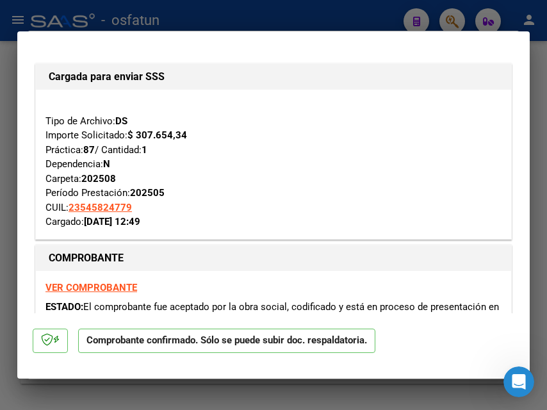
click at [350, 25] on div at bounding box center [273, 205] width 547 height 410
type input "$ 0,00"
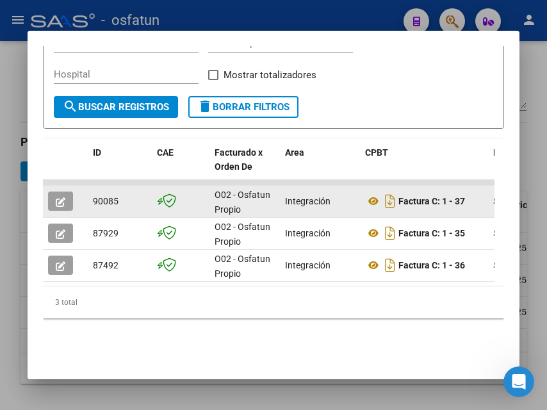
click at [62, 197] on icon "button" at bounding box center [61, 202] width 10 height 10
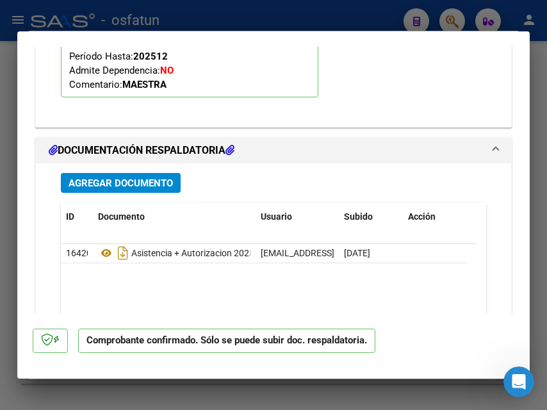
scroll to position [1601, 0]
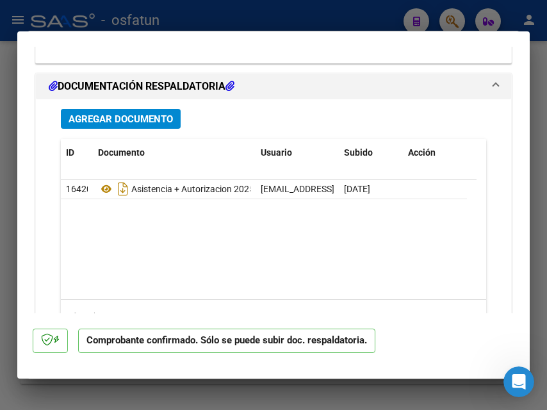
click at [323, 13] on div at bounding box center [273, 205] width 547 height 410
type input "$ 0,00"
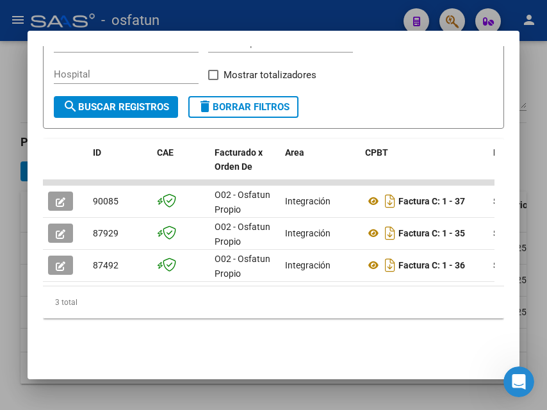
click at [318, 22] on div at bounding box center [273, 205] width 547 height 410
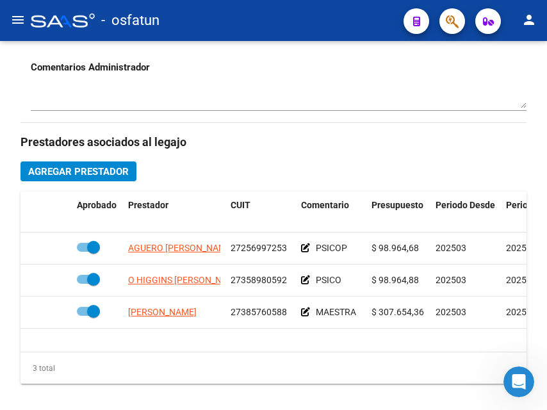
click at [19, 13] on mat-icon "menu" at bounding box center [17, 19] width 15 height 15
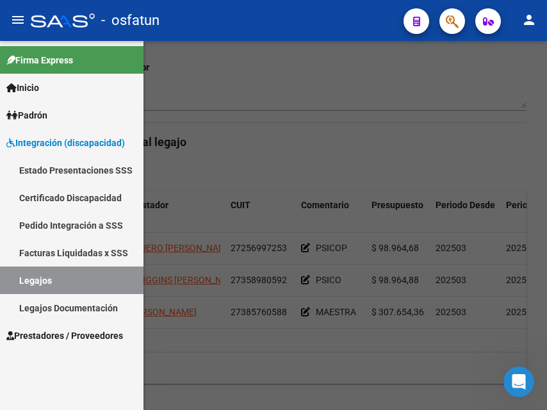
click at [33, 144] on span "Integración (discapacidad)" at bounding box center [65, 143] width 118 height 14
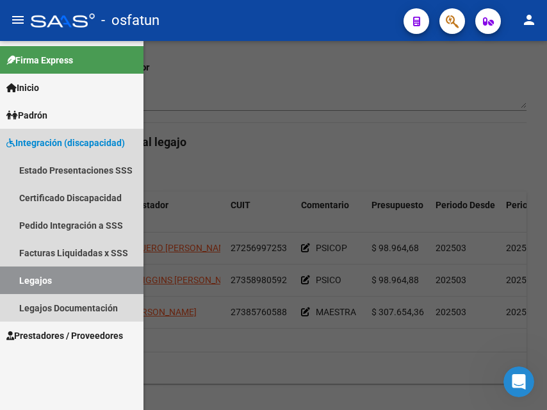
click at [33, 142] on span "Integración (discapacidad)" at bounding box center [65, 143] width 118 height 14
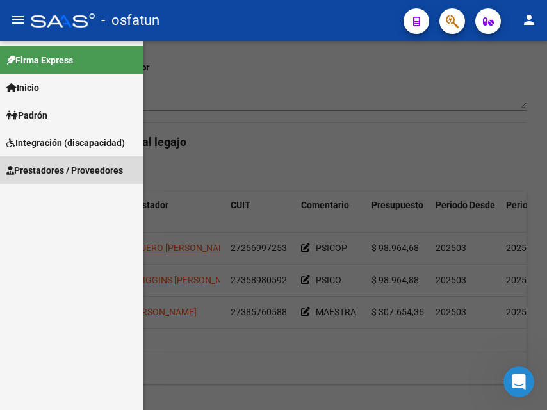
click at [41, 176] on span "Prestadores / Proveedores" at bounding box center [64, 170] width 117 height 14
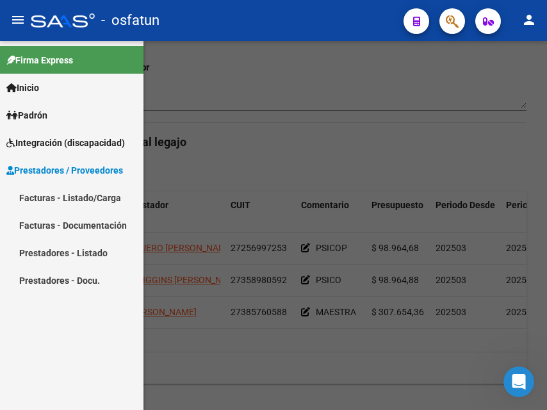
click at [53, 195] on link "Facturas - Listado/Carga" at bounding box center [71, 198] width 143 height 28
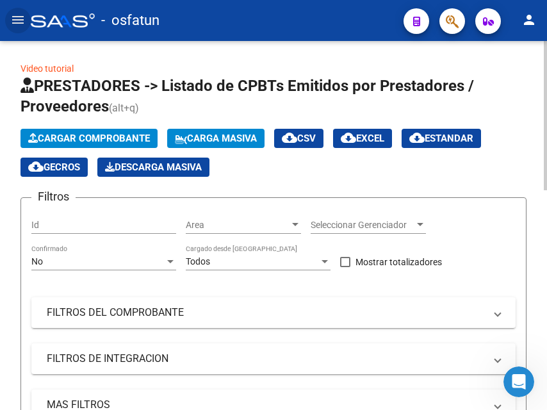
click at [129, 138] on span "Cargar Comprobante" at bounding box center [89, 139] width 122 height 12
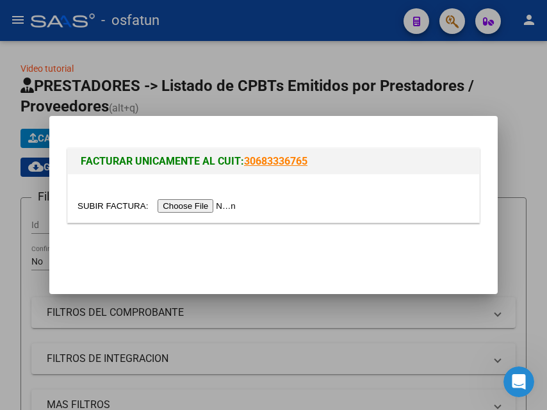
click at [206, 206] on input "file" at bounding box center [158, 205] width 162 height 13
click at [218, 211] on input "file" at bounding box center [158, 205] width 162 height 13
click at [452, 104] on div at bounding box center [273, 205] width 547 height 410
